Goal: Task Accomplishment & Management: Use online tool/utility

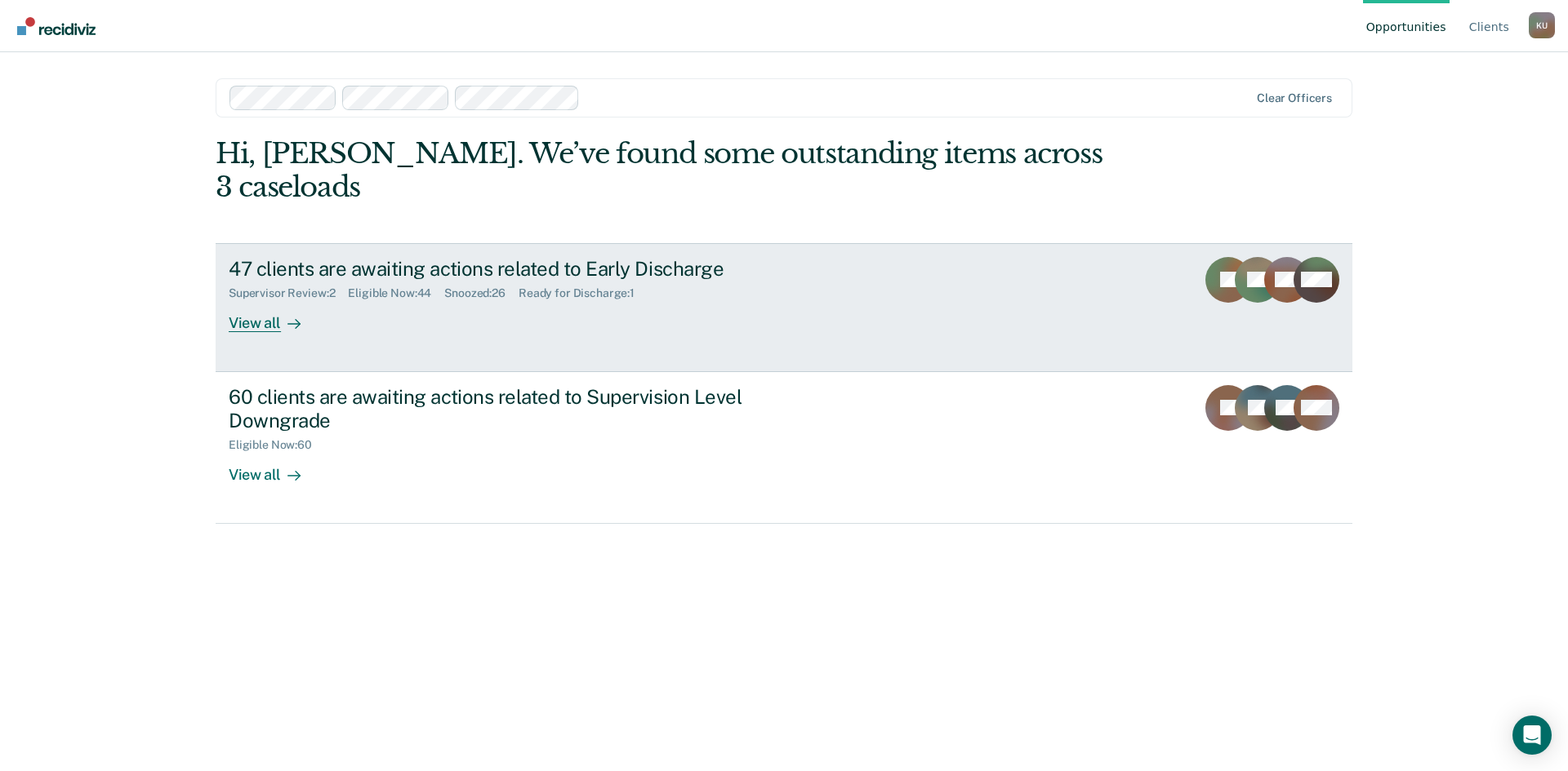
click at [494, 283] on div "47 clients are awaiting actions related to Early Discharge Supervisor Review : …" at bounding box center [535, 294] width 613 height 75
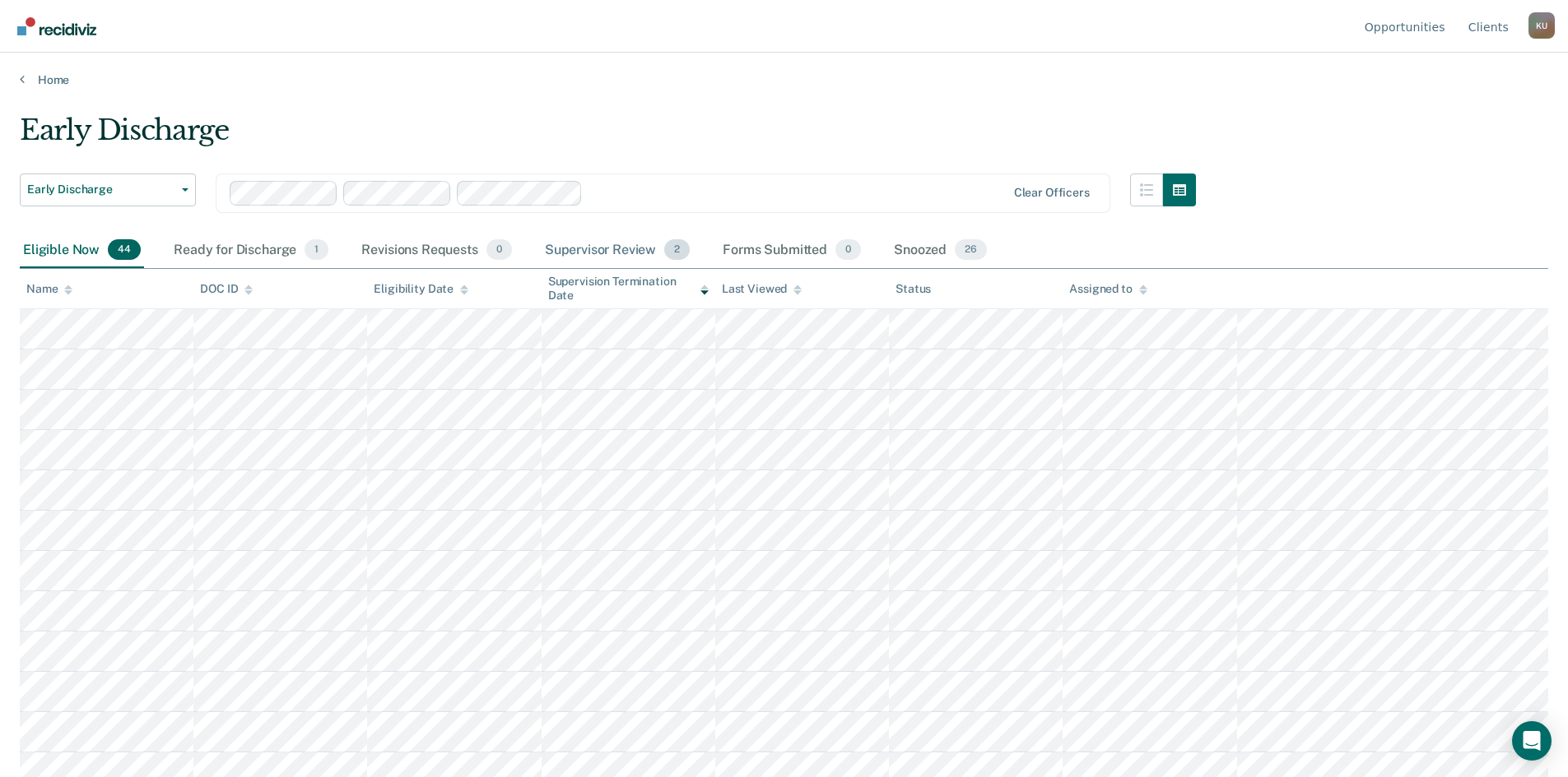
click at [614, 234] on div "Supervisor Review 2" at bounding box center [617, 251] width 152 height 37
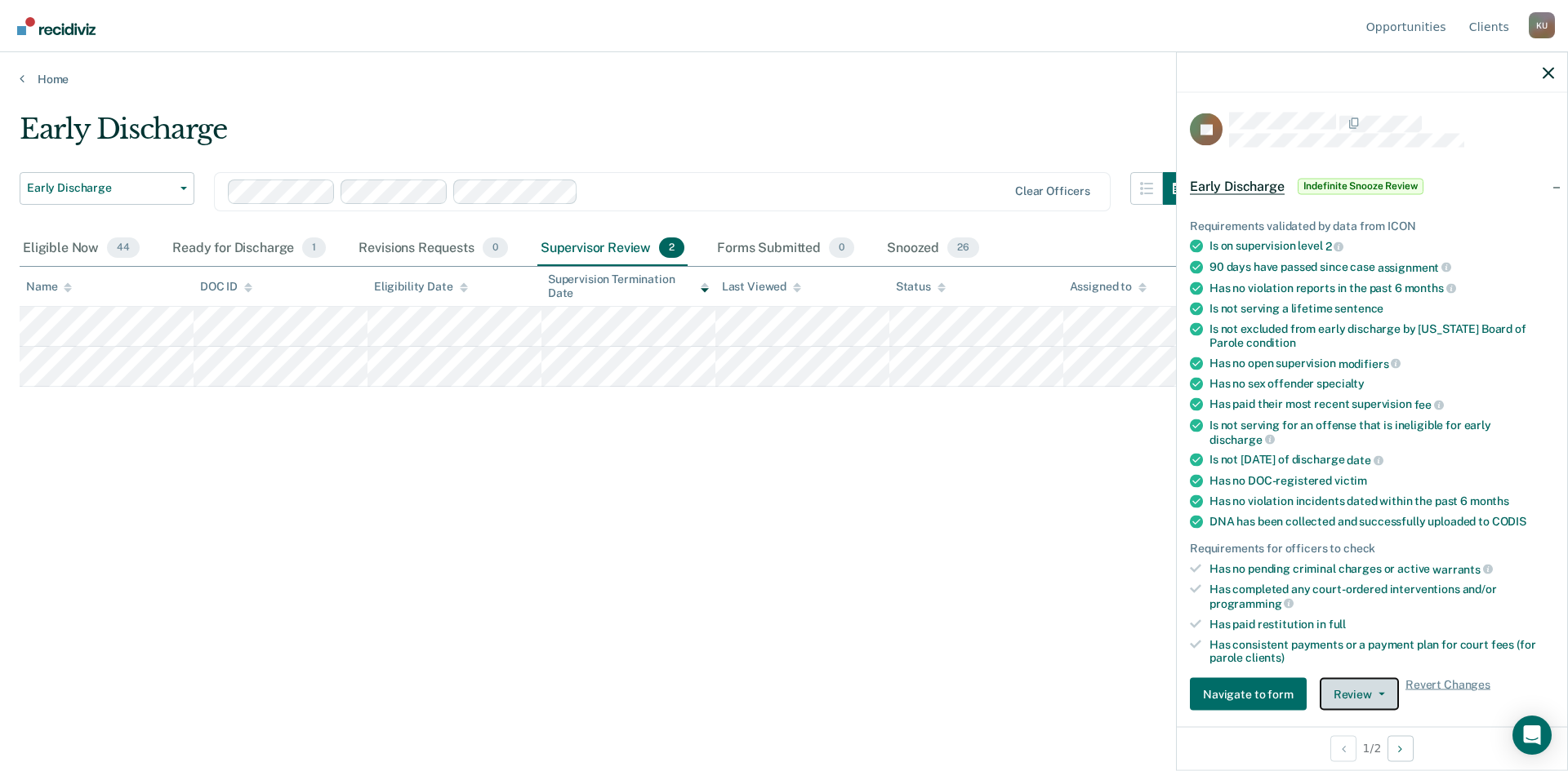
click at [1364, 683] on button "Review" at bounding box center [1359, 694] width 79 height 33
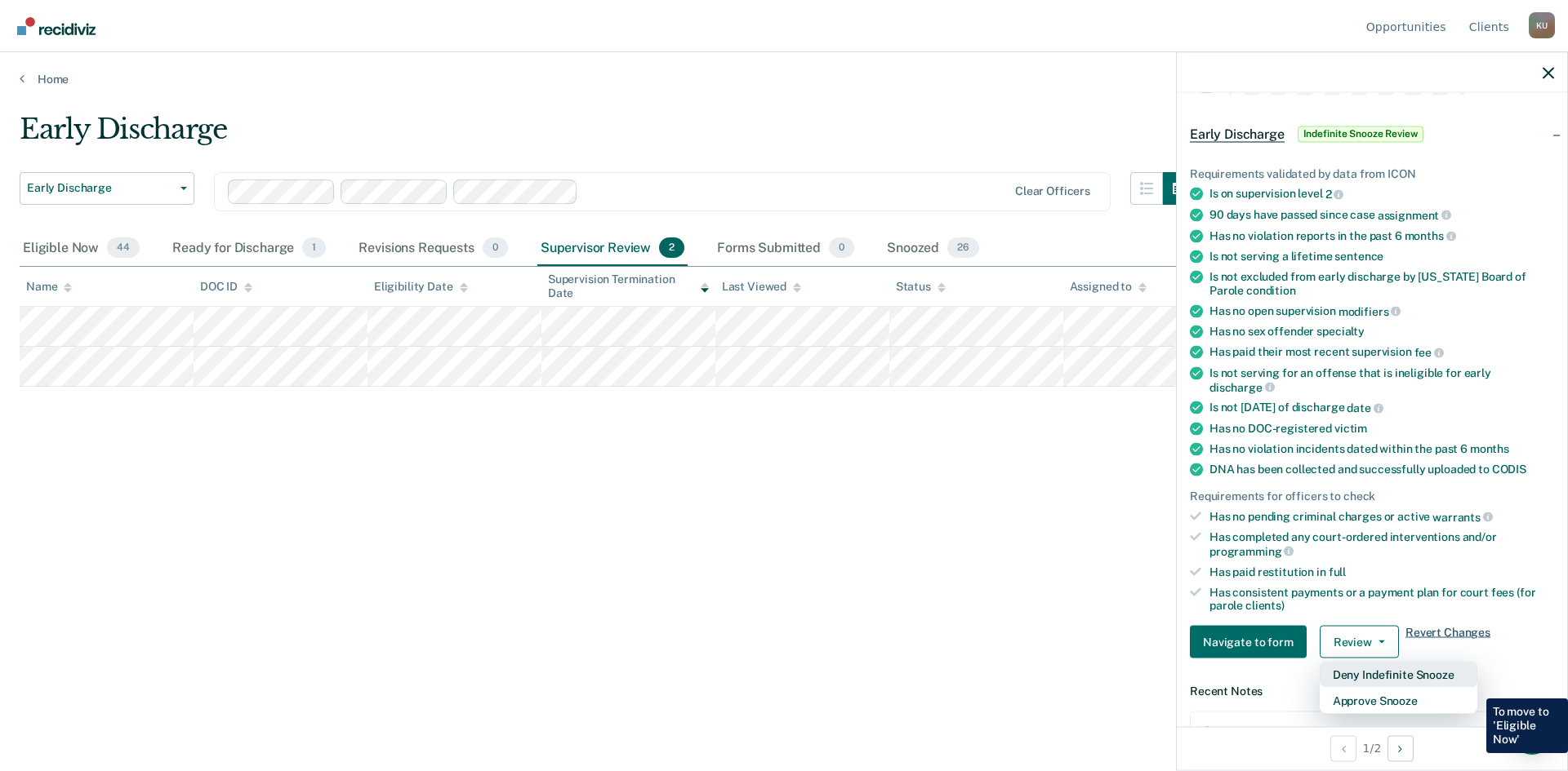
scroll to position [82, 0]
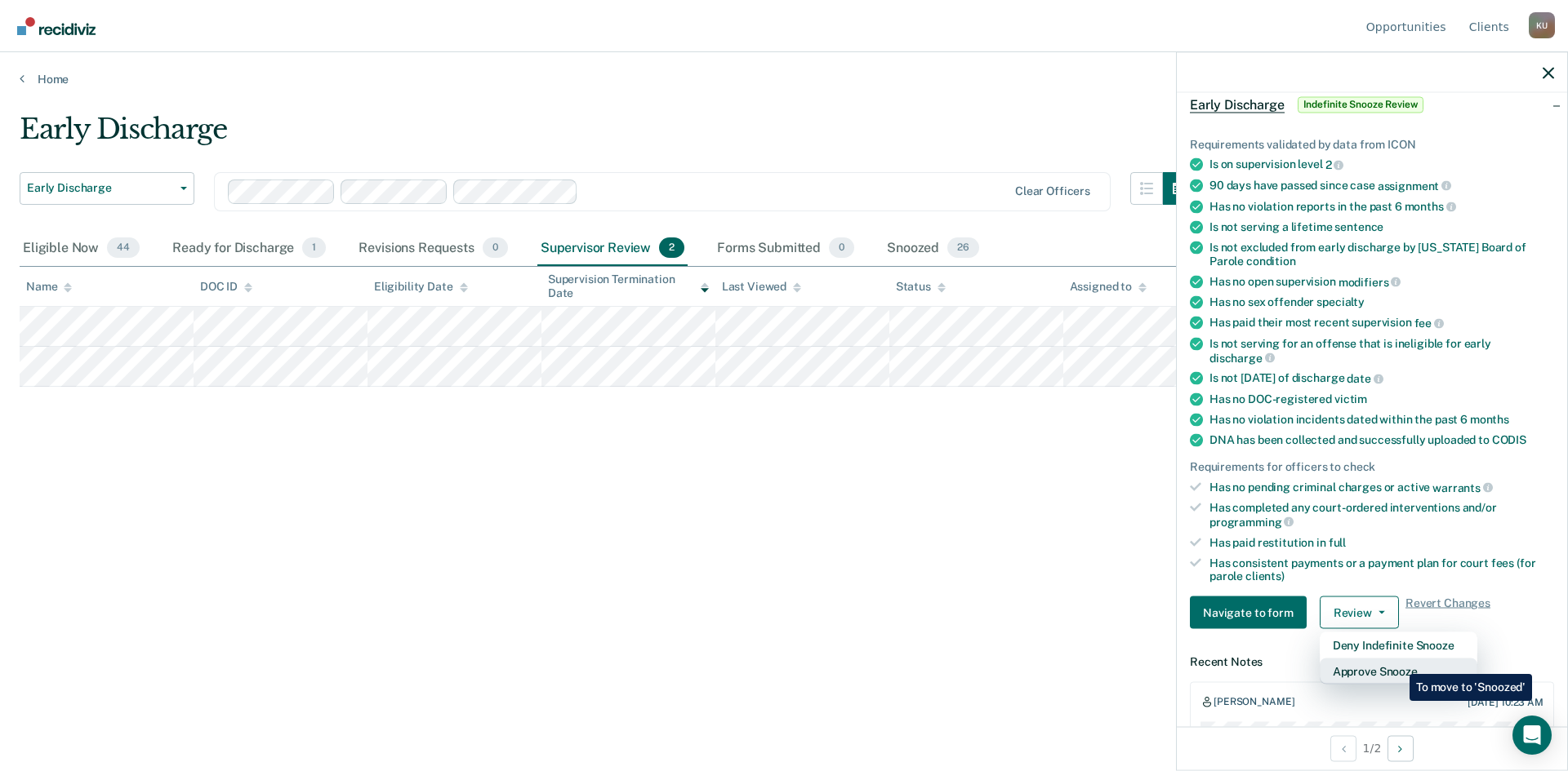
click at [1397, 662] on button "Approve Snooze" at bounding box center [1398, 672] width 158 height 26
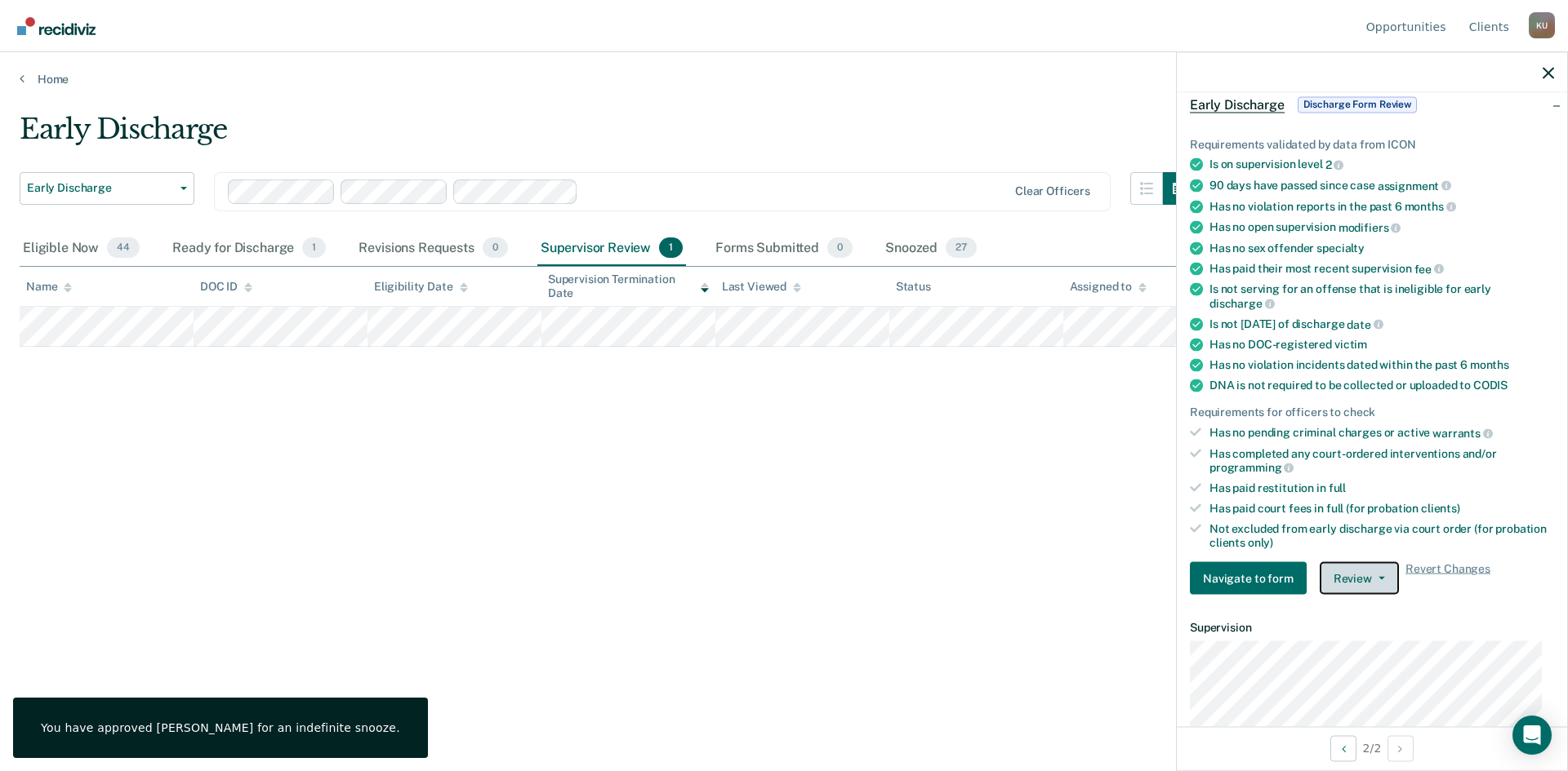
click at [1329, 567] on button "Review" at bounding box center [1359, 579] width 79 height 33
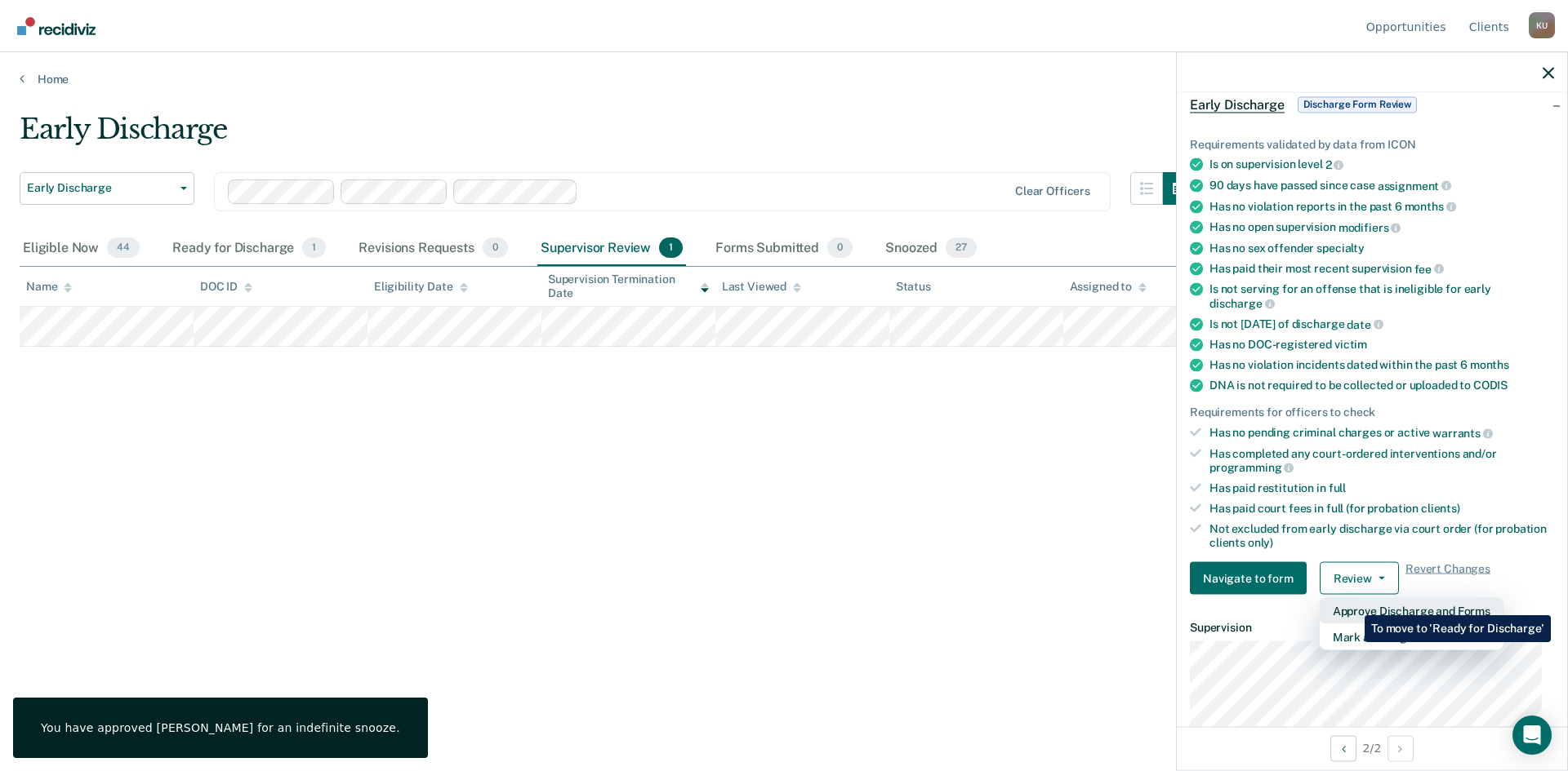
click at [1352, 603] on button "Approve Discharge and Forms" at bounding box center [1411, 611] width 184 height 26
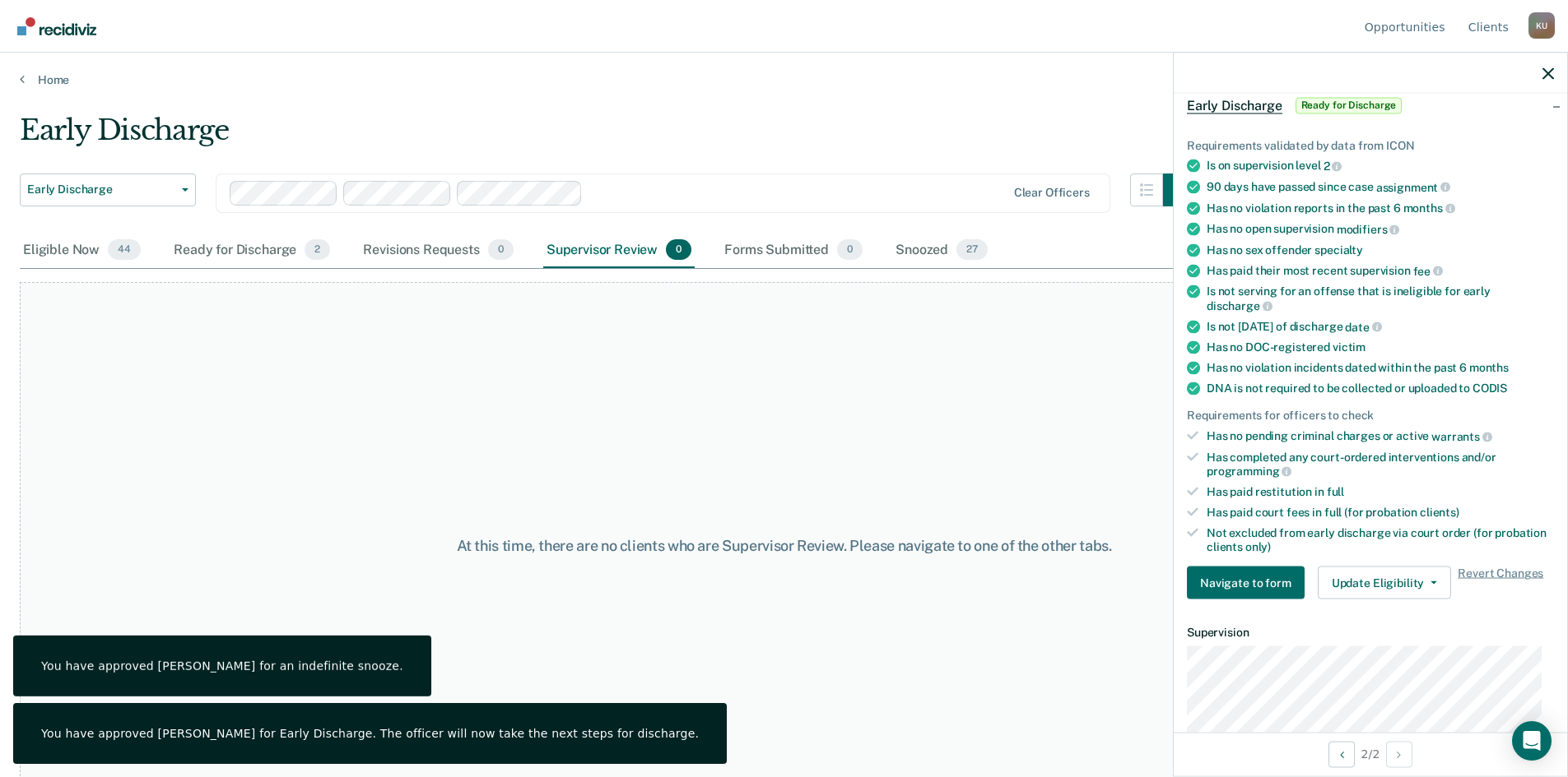
click at [876, 110] on main "Early Discharge Early Discharge Early Discharge Supervision Level Downgrade Cle…" at bounding box center [784, 429] width 1568 height 685
